Goal: Transaction & Acquisition: Book appointment/travel/reservation

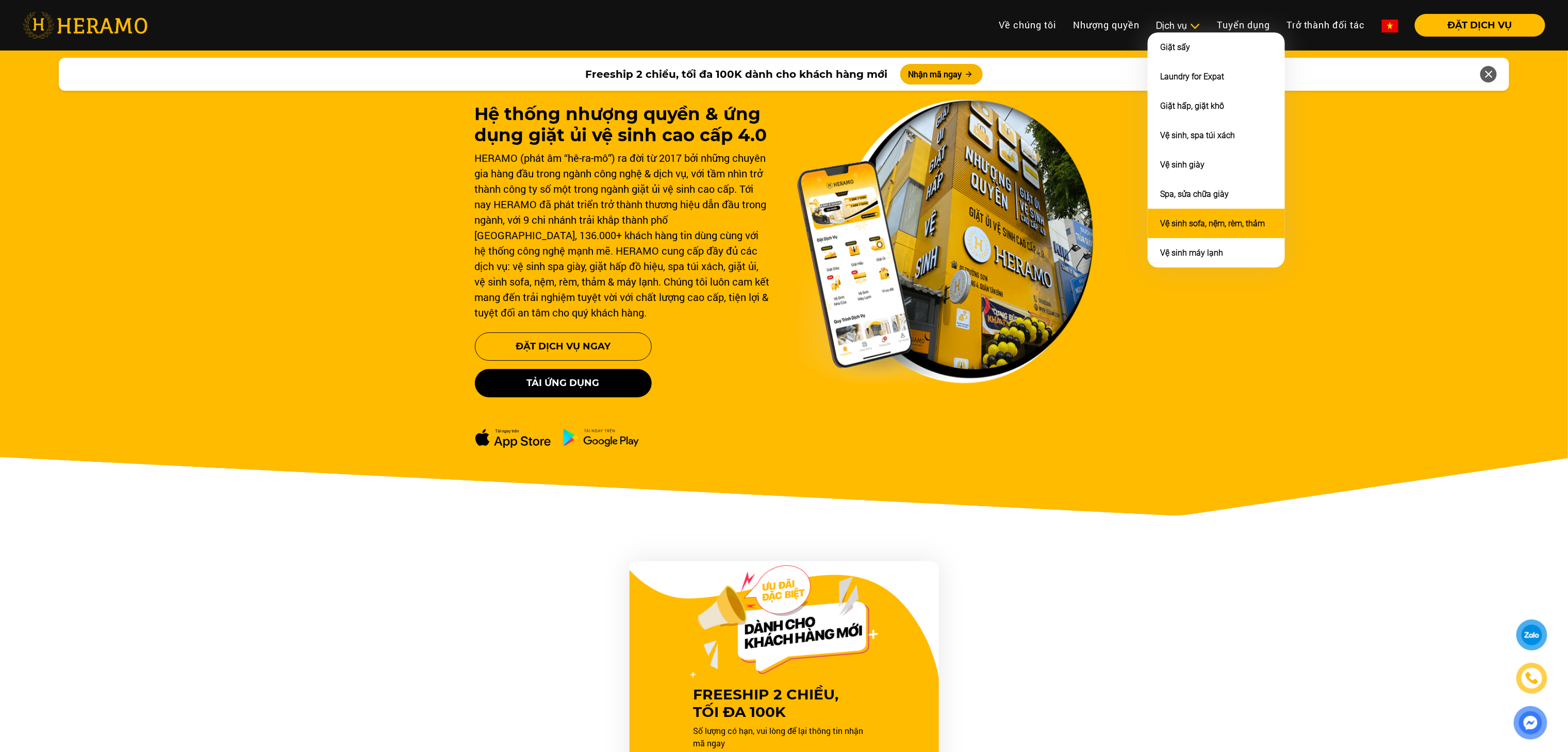
click at [1177, 219] on link "Vệ sinh sofa, nệm, rèm, thảm" at bounding box center [1212, 223] width 105 height 10
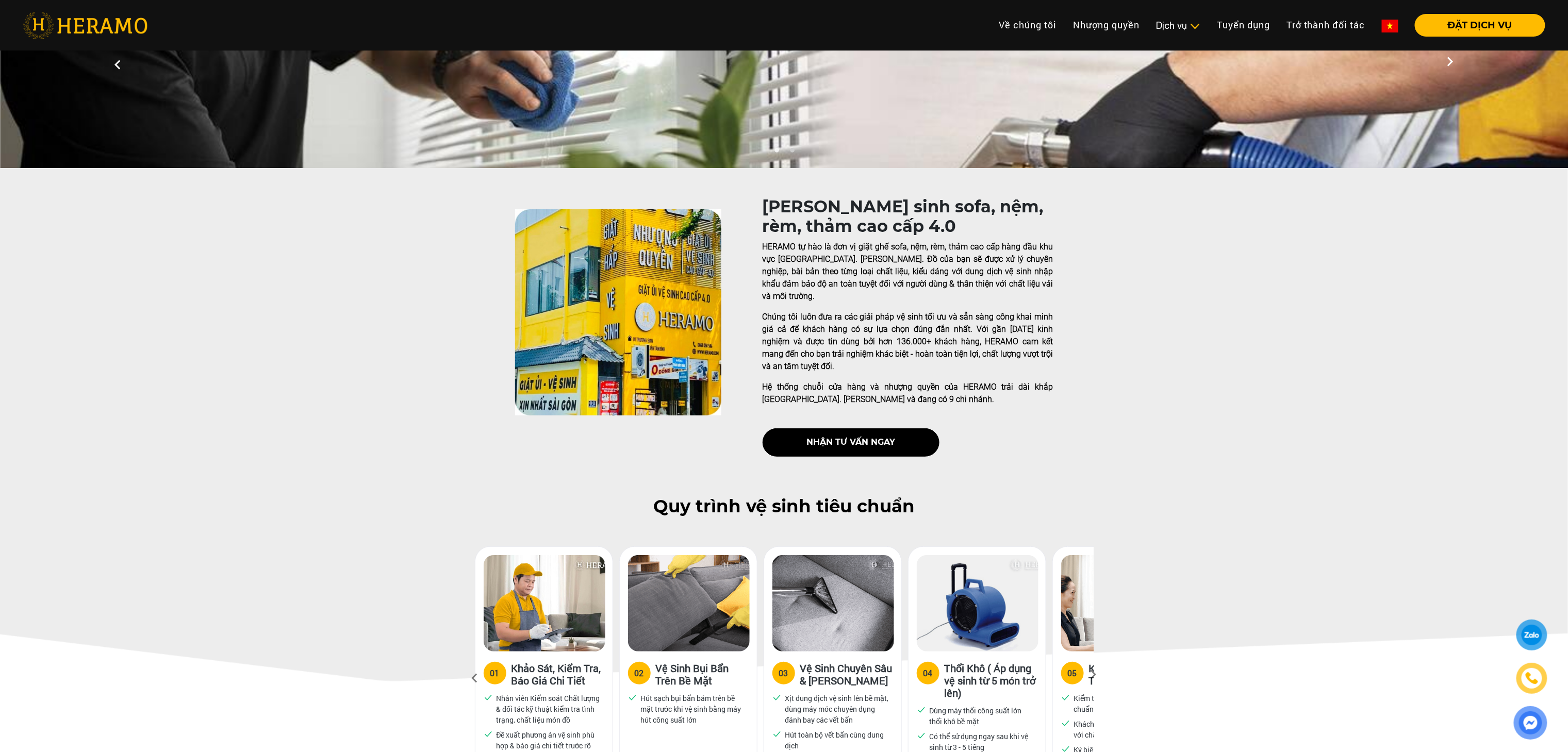
scroll to position [13, 0]
